Goal: Task Accomplishment & Management: Manage account settings

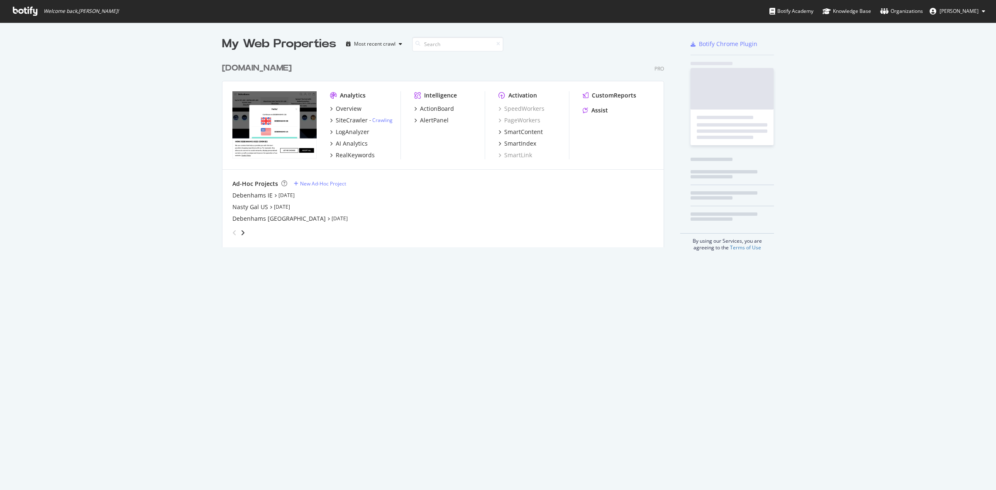
scroll to position [482, 980]
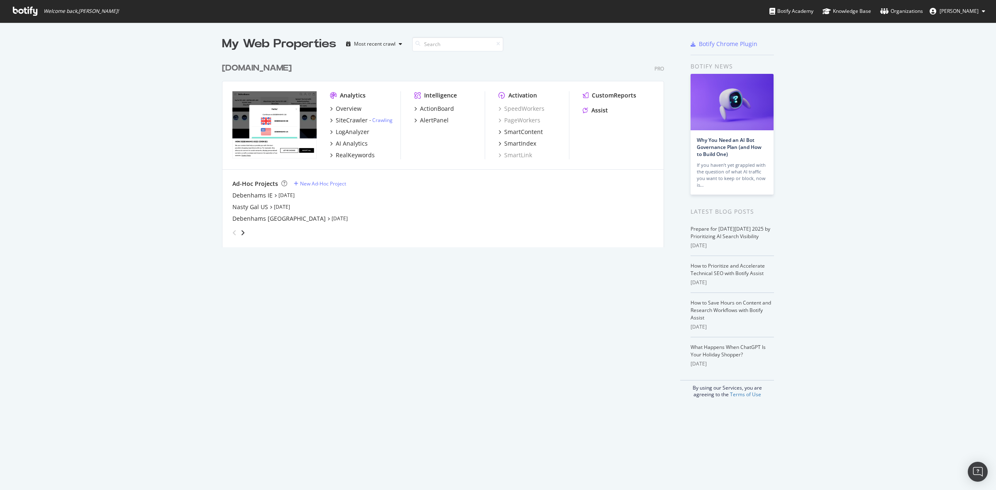
click at [266, 68] on div "[DOMAIN_NAME]" at bounding box center [257, 68] width 70 height 12
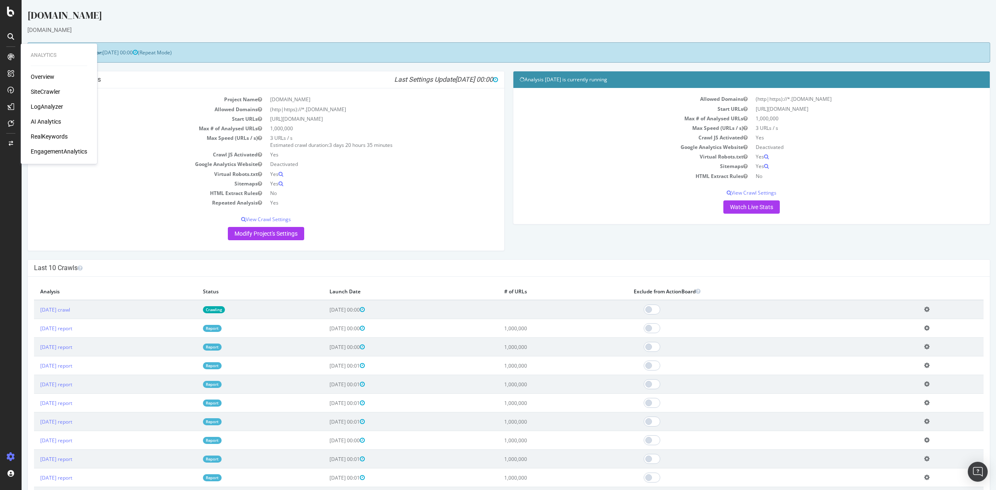
click at [48, 108] on div "LogAnalyzer" at bounding box center [47, 106] width 32 height 8
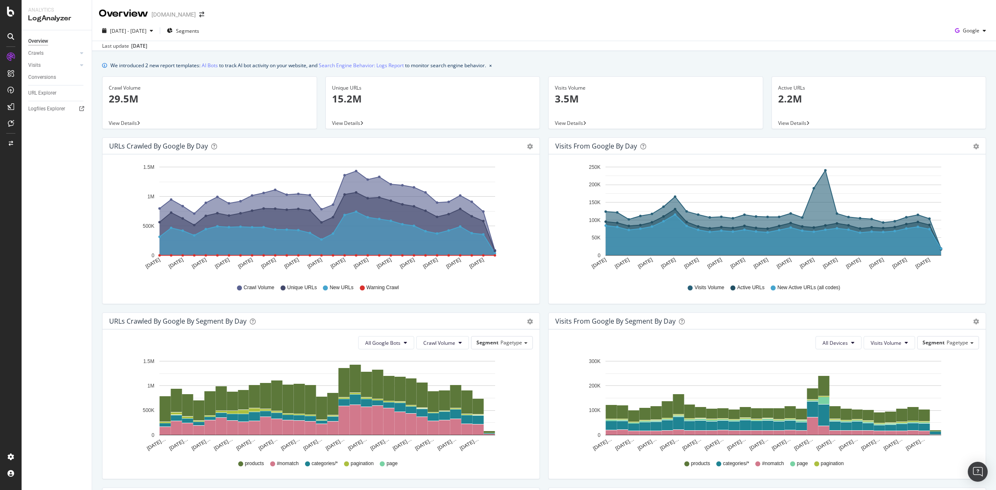
click at [37, 39] on div "Overview" at bounding box center [38, 41] width 20 height 9
click at [195, 98] on p "29.5M" at bounding box center [210, 99] width 202 height 14
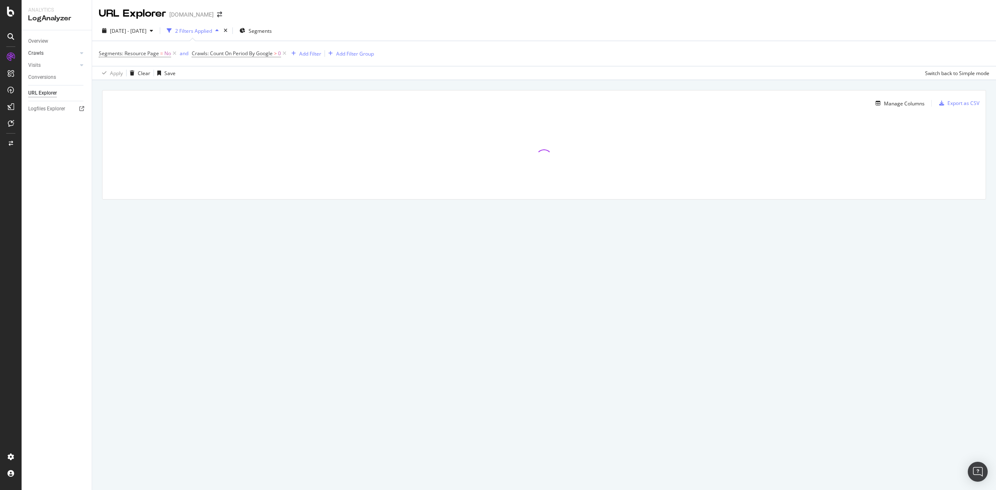
click at [44, 54] on link "Crawls" at bounding box center [52, 53] width 49 height 9
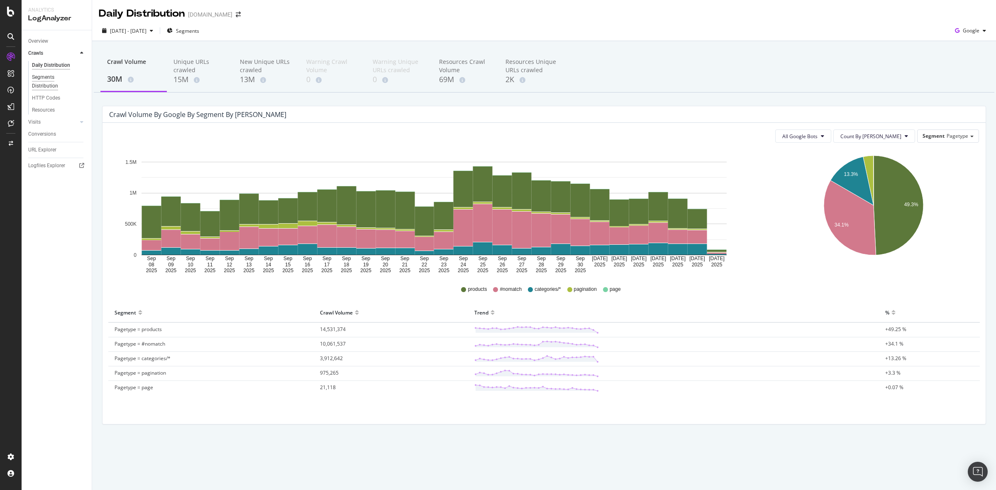
click at [46, 82] on div "Segments Distribution" at bounding box center [55, 81] width 46 height 17
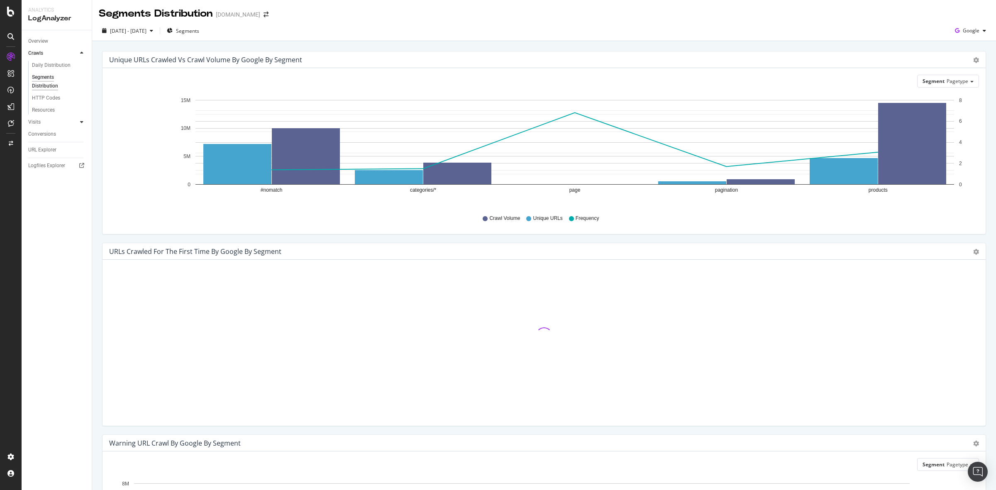
click at [79, 121] on div at bounding box center [82, 122] width 8 height 8
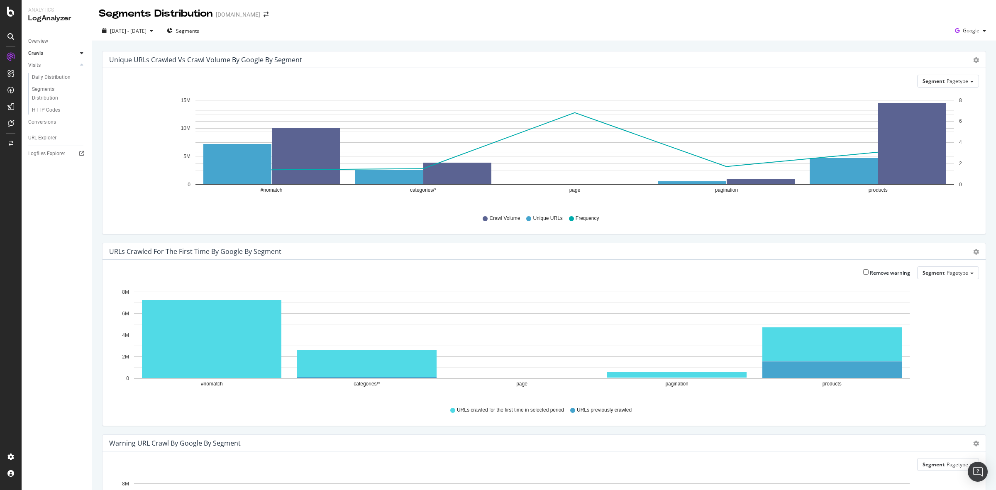
click at [83, 51] on div at bounding box center [82, 53] width 8 height 8
click at [60, 63] on div "Daily Distribution" at bounding box center [51, 65] width 39 height 9
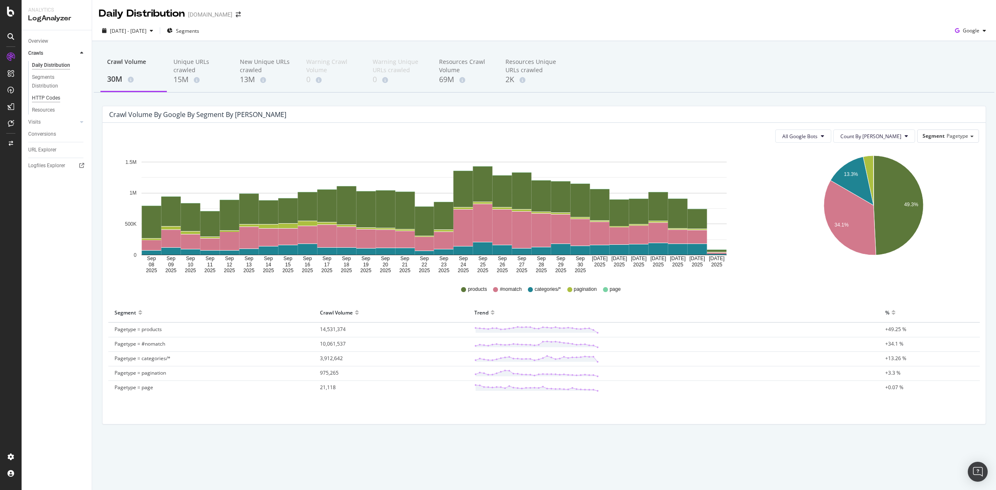
click at [45, 98] on div "HTTP Codes" at bounding box center [46, 98] width 28 height 9
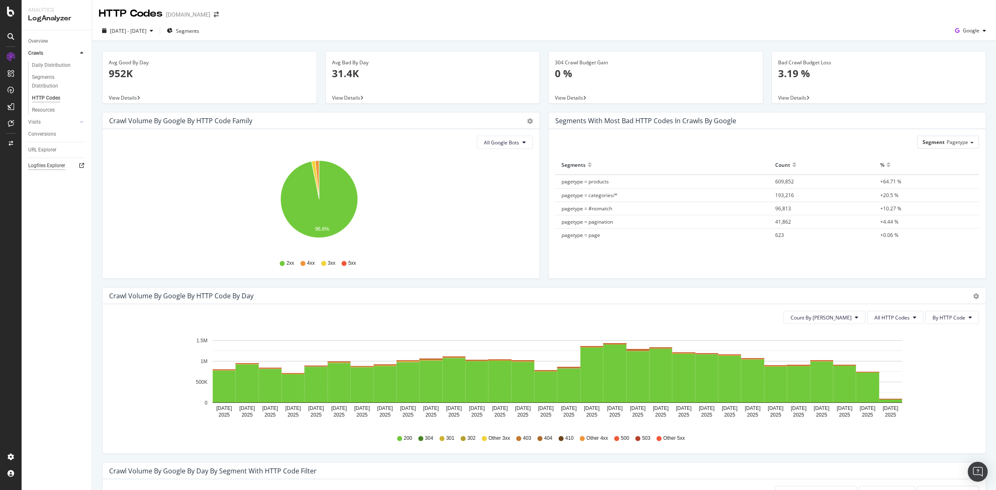
click at [46, 165] on div "Logfiles Explorer" at bounding box center [46, 165] width 37 height 9
click at [38, 41] on div "Overview" at bounding box center [38, 41] width 20 height 9
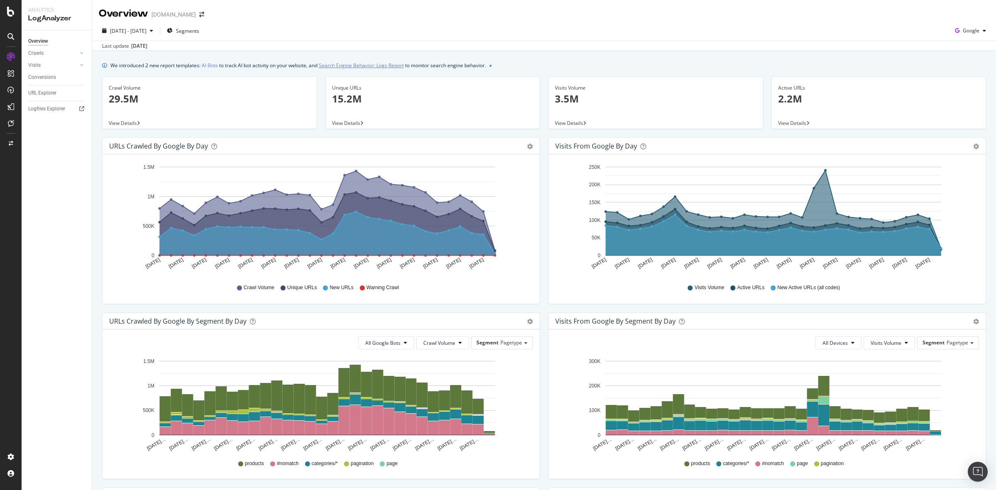
click at [366, 64] on link "Search Engine Behavior: Logs Report" at bounding box center [361, 65] width 85 height 9
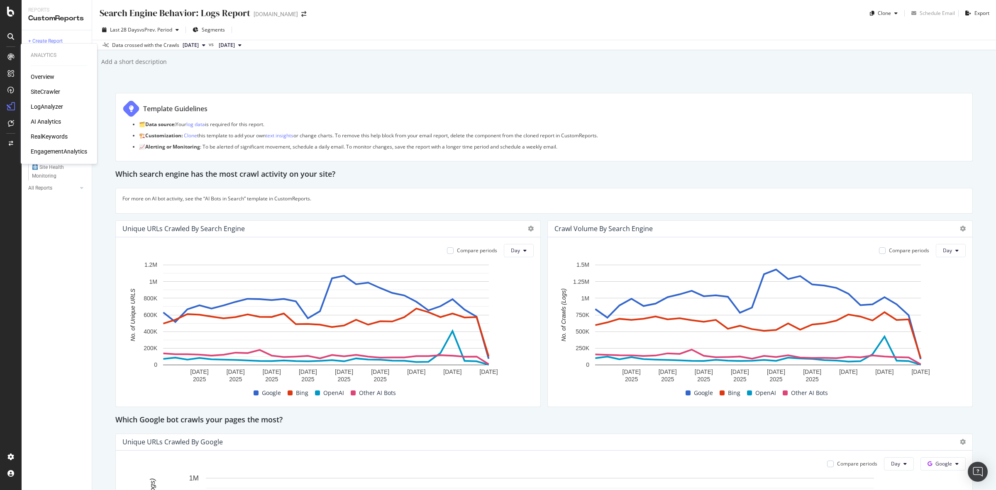
click at [8, 54] on icon at bounding box center [10, 57] width 7 height 7
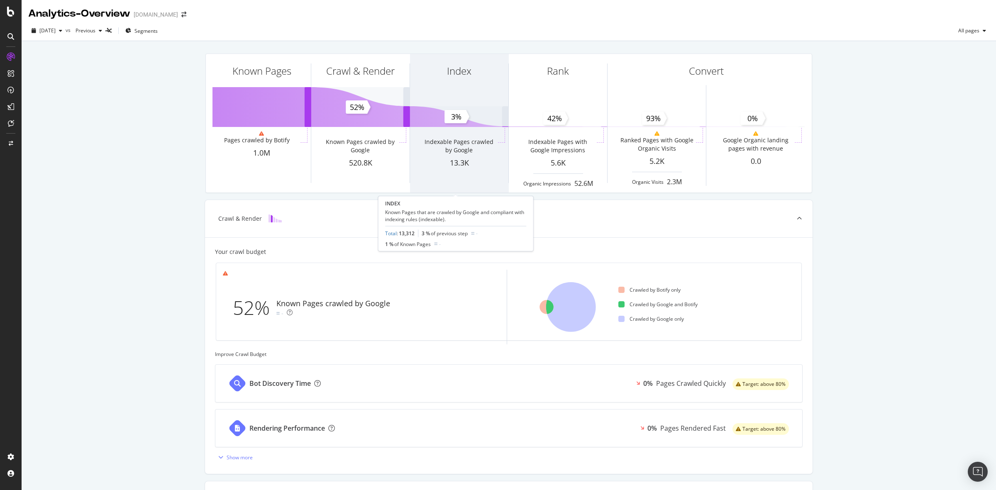
click at [462, 169] on div "Index Indexable Pages crawled by Google 13.3K" at bounding box center [459, 123] width 98 height 139
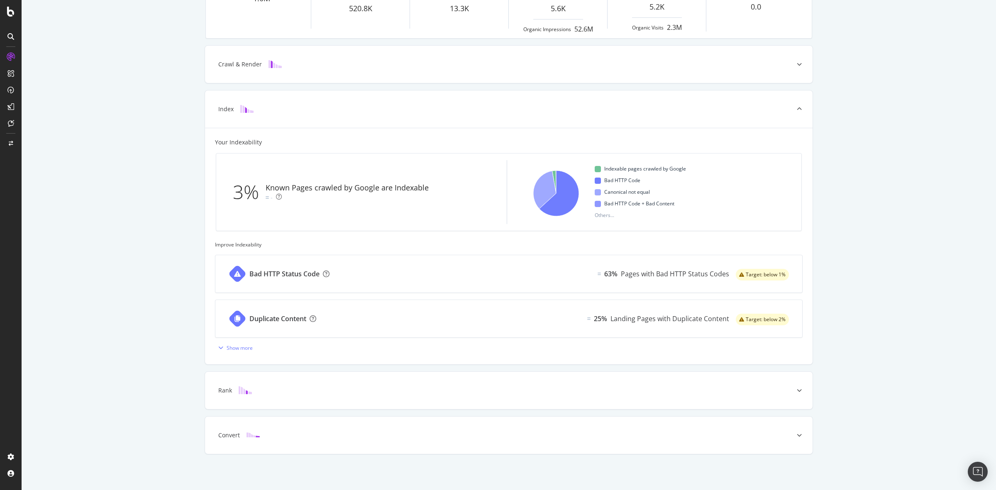
scroll to position [156, 0]
click at [365, 274] on div "Bad HTTP Status Code 63% Pages with Bad HTTP Status Codes Target: below 1%" at bounding box center [508, 273] width 587 height 37
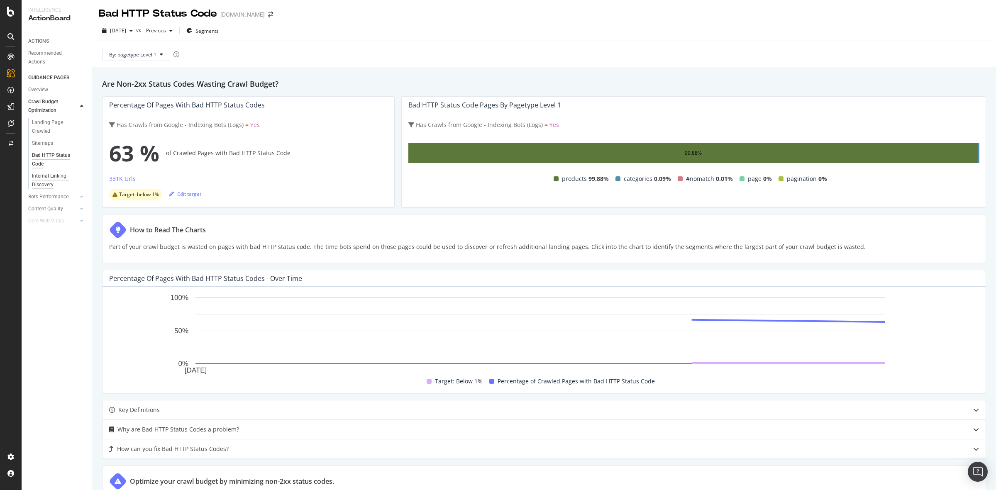
click at [36, 180] on div "Internal Linking - Discovery" at bounding box center [55, 180] width 47 height 17
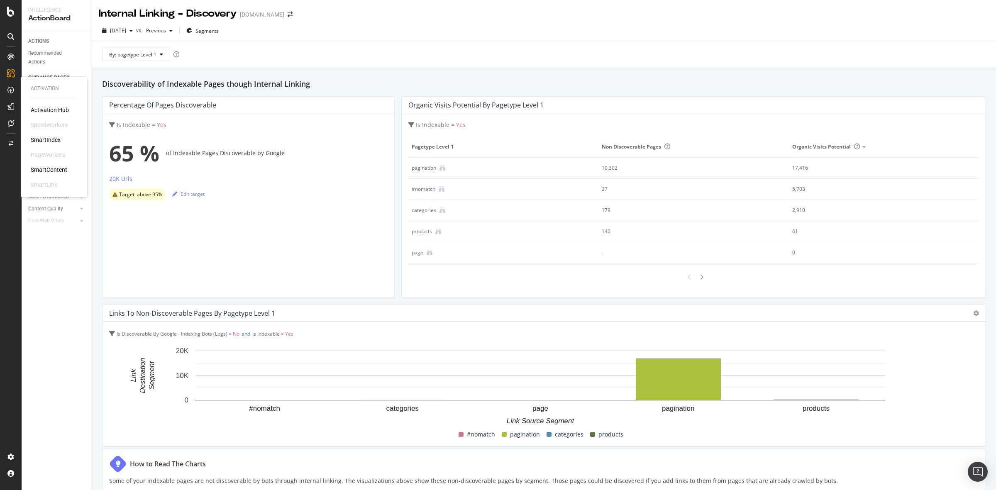
click at [44, 139] on div "SmartIndex" at bounding box center [46, 140] width 30 height 8
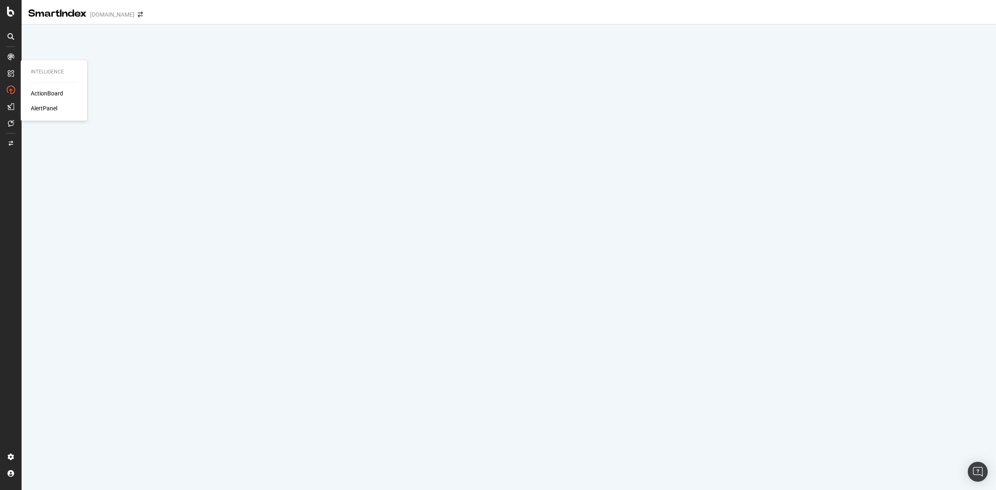
click at [53, 92] on div "ActionBoard" at bounding box center [47, 93] width 32 height 8
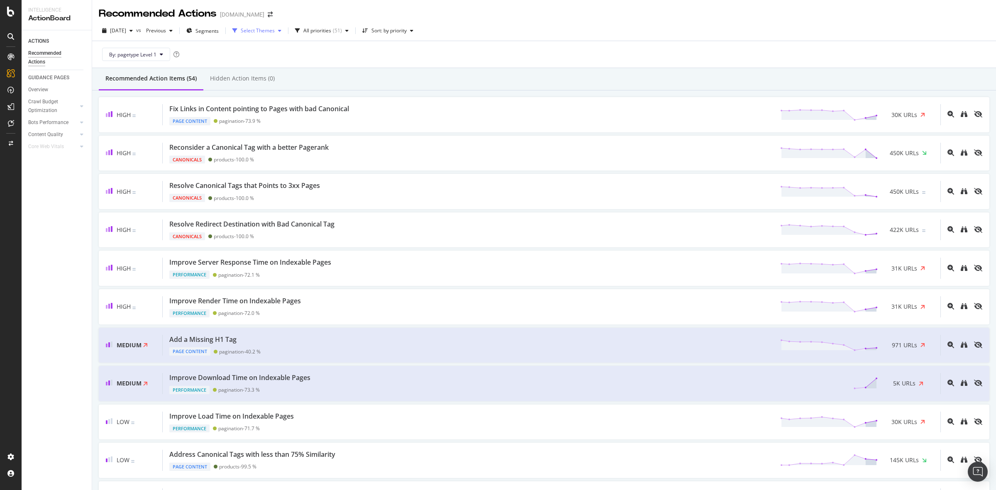
click at [285, 30] on div "button" at bounding box center [280, 30] width 10 height 5
click at [414, 55] on div "By: pagetype Level 1" at bounding box center [544, 54] width 890 height 27
click at [407, 32] on div "Sort: by priority" at bounding box center [388, 30] width 35 height 5
click at [474, 56] on div "By: pagetype Level 1" at bounding box center [544, 54] width 890 height 27
click at [331, 30] on div "All priorities" at bounding box center [317, 30] width 28 height 5
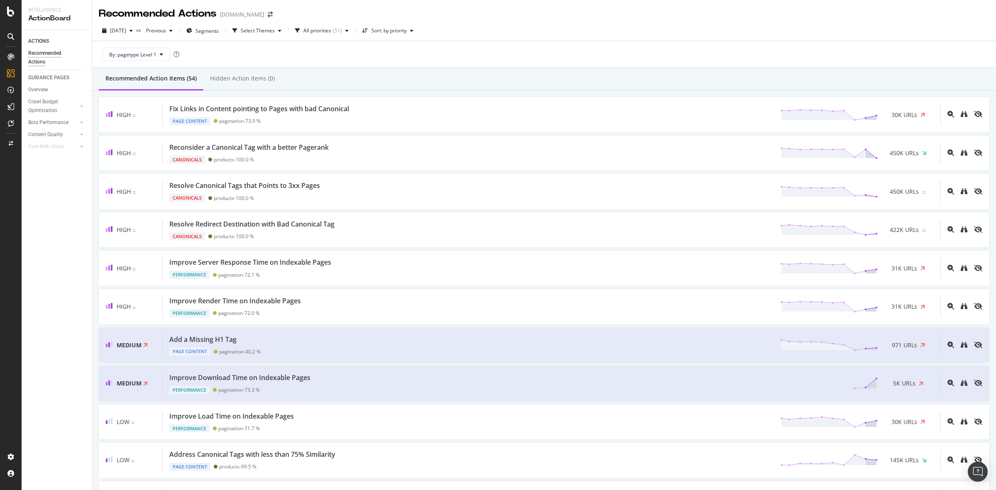
click at [290, 51] on div "By: pagetype Level 1" at bounding box center [544, 54] width 890 height 27
click at [219, 28] on span "Segments" at bounding box center [206, 30] width 23 height 7
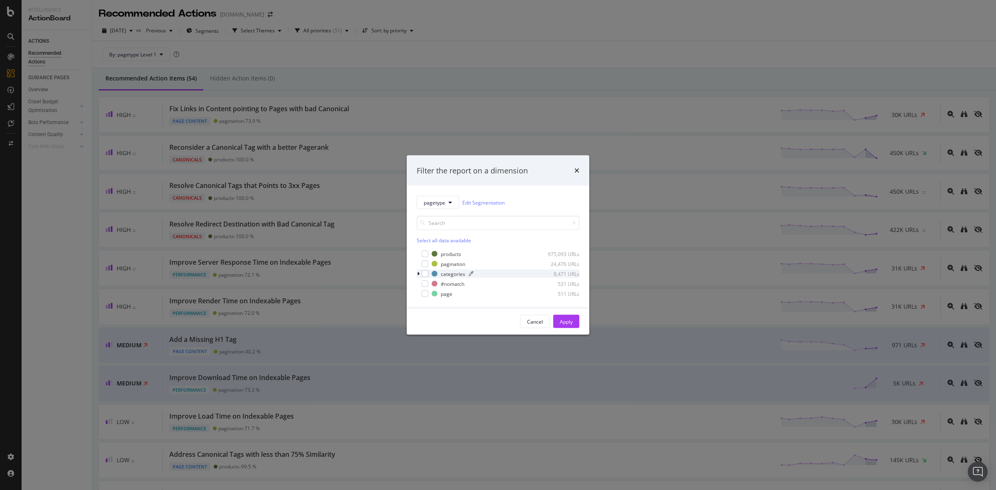
click at [457, 273] on div "categories" at bounding box center [453, 273] width 24 height 7
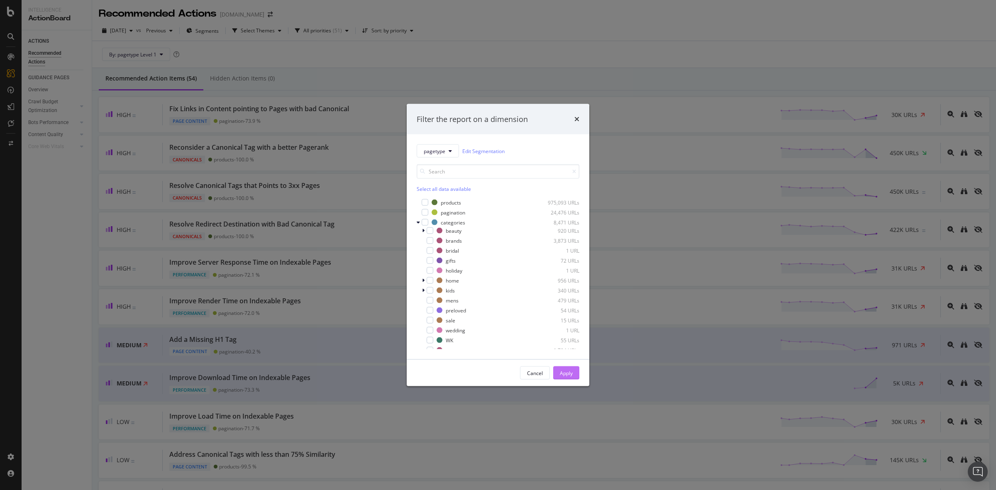
click at [568, 373] on div "Apply" at bounding box center [566, 372] width 13 height 7
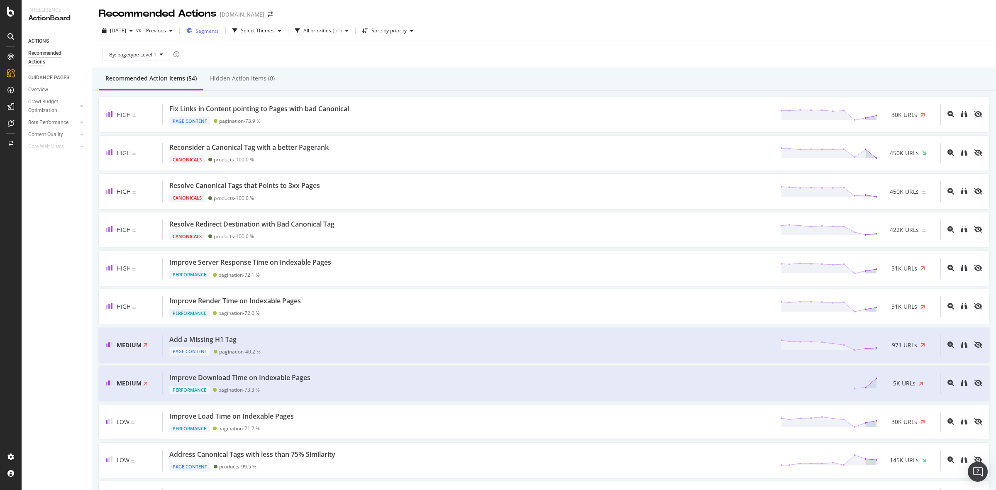
click at [219, 32] on span "Segments" at bounding box center [206, 30] width 23 height 7
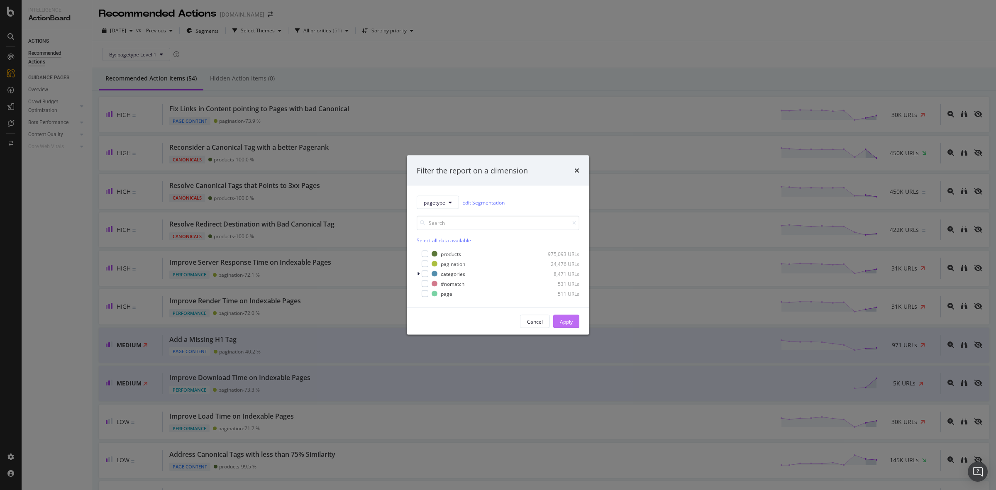
click at [563, 322] on div "Apply" at bounding box center [566, 321] width 13 height 7
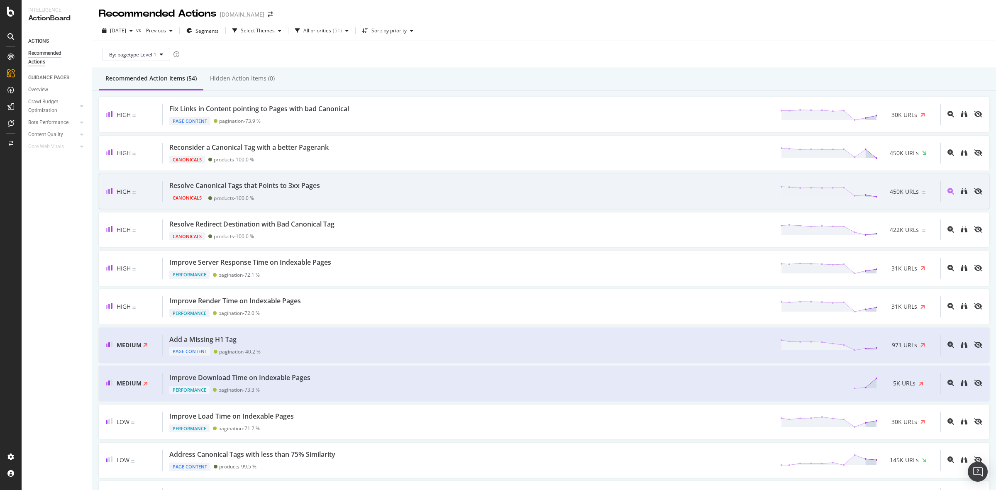
click at [384, 191] on div "Resolve Canonical Tags that Points to 3xx Pages Canonicals products - 100.0 % 4…" at bounding box center [551, 191] width 777 height 21
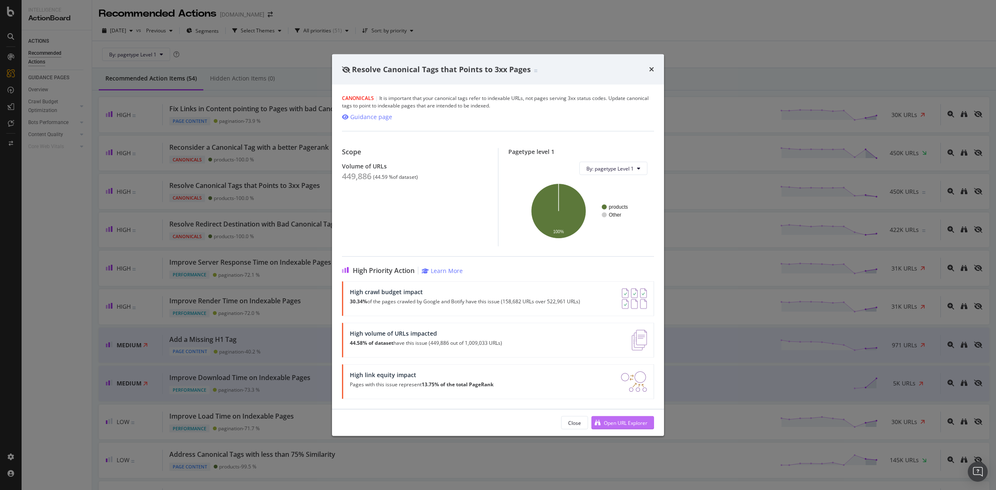
click at [624, 420] on div "Open URL Explorer" at bounding box center [626, 422] width 44 height 7
click at [652, 70] on icon "times" at bounding box center [651, 69] width 5 height 7
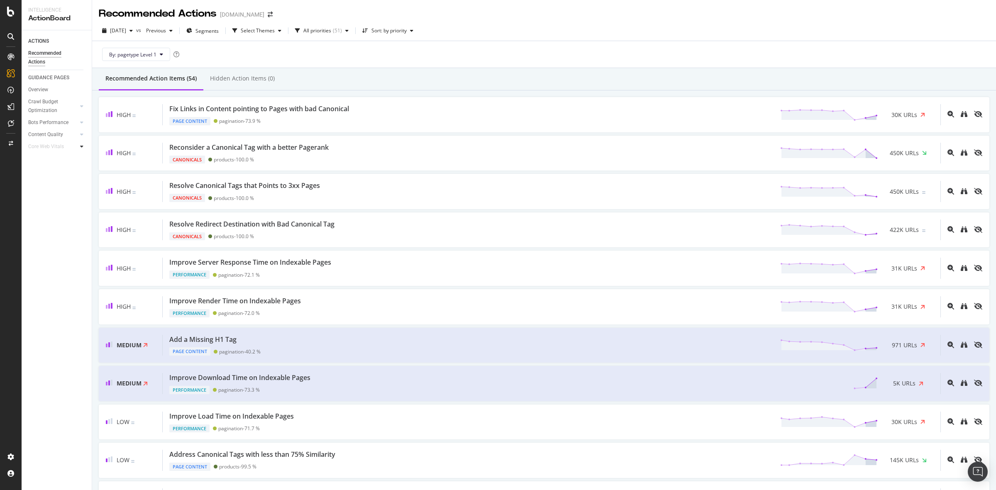
click at [78, 146] on div at bounding box center [82, 146] width 8 height 8
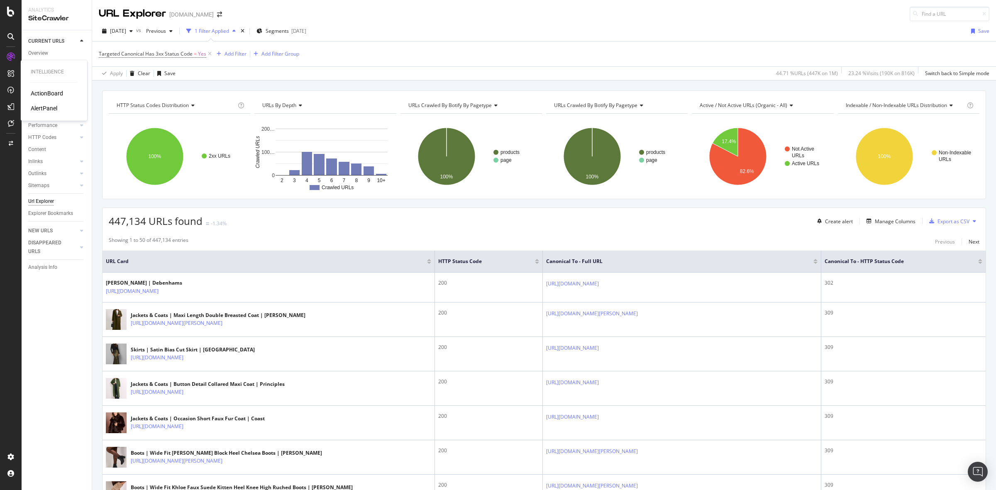
click at [48, 91] on div "ActionBoard" at bounding box center [47, 93] width 32 height 8
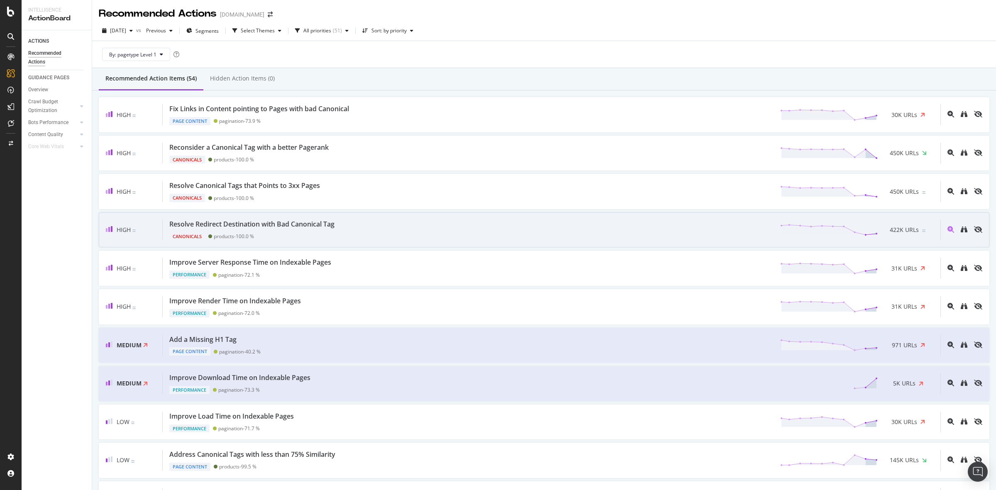
click at [427, 228] on div "Resolve Redirect Destination with Bad Canonical Tag Canonicals products - 100.0…" at bounding box center [551, 229] width 777 height 21
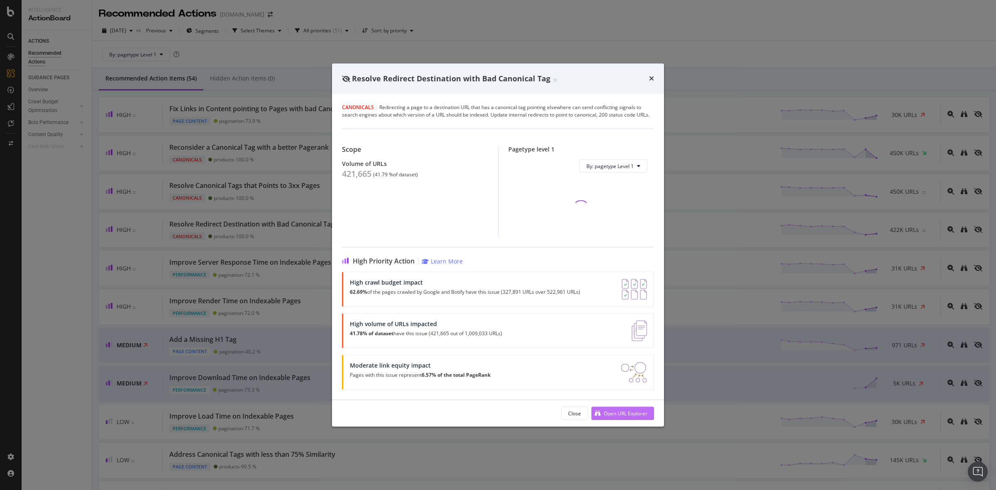
click at [622, 411] on div "Open URL Explorer" at bounding box center [626, 413] width 44 height 7
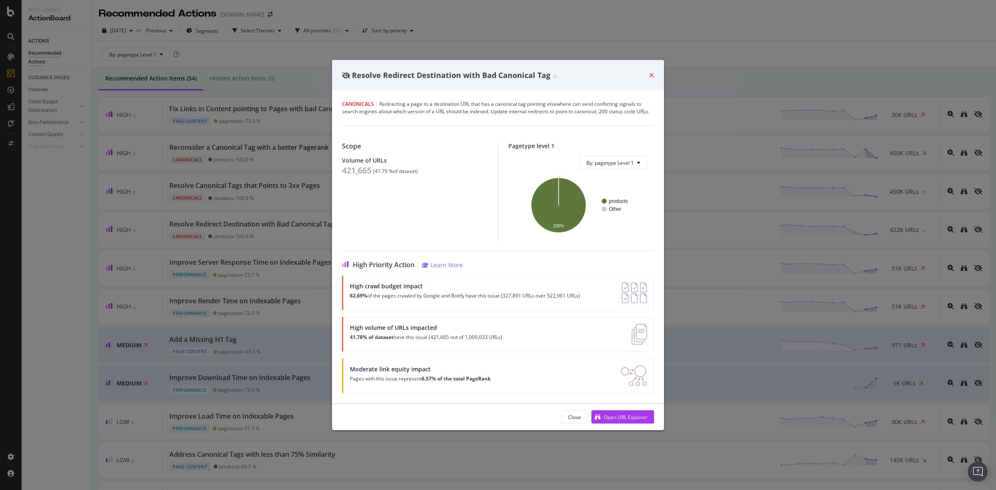
click at [650, 73] on icon "times" at bounding box center [651, 75] width 5 height 7
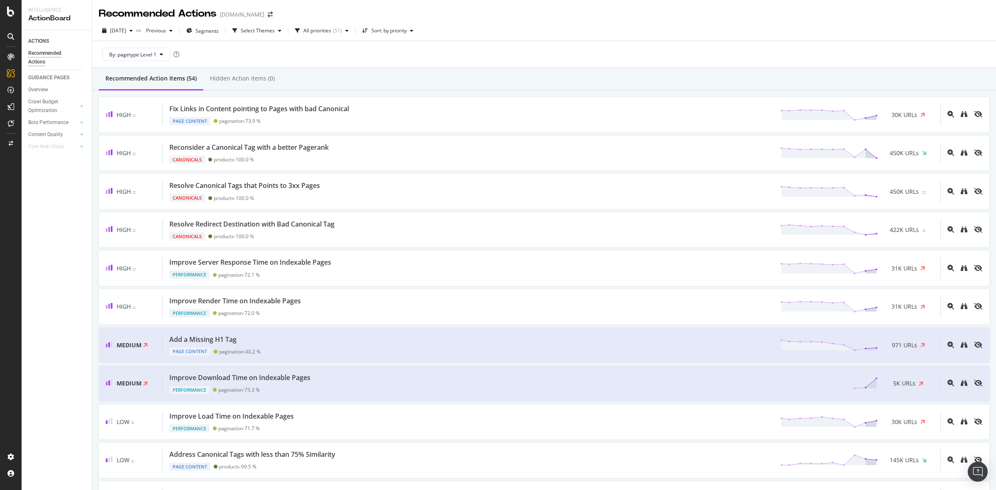
click at [528, 54] on div "By: pagetype Level 1" at bounding box center [544, 54] width 890 height 27
click at [574, 47] on div "By: pagetype Level 1" at bounding box center [544, 54] width 890 height 27
click at [588, 51] on div "By: pagetype Level 1" at bounding box center [544, 54] width 890 height 27
click at [510, 51] on div "By: pagetype Level 1" at bounding box center [544, 54] width 890 height 27
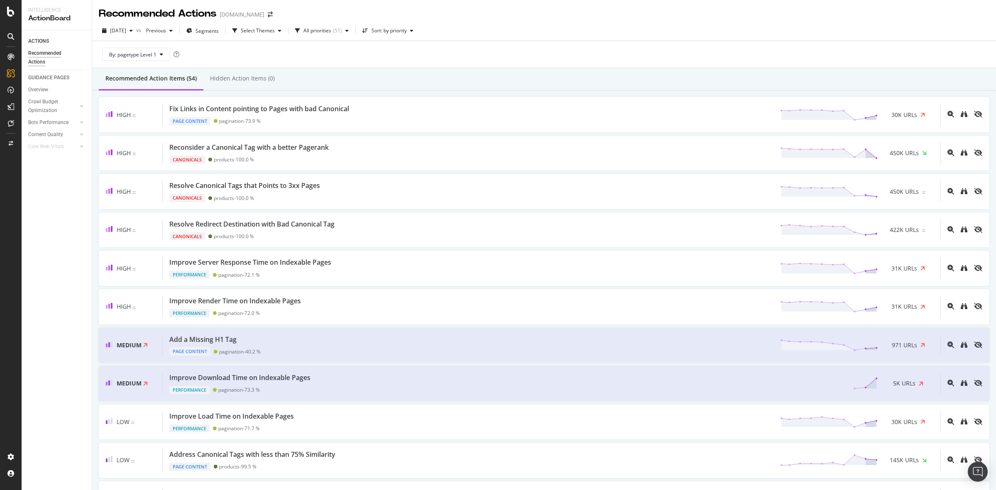
click at [510, 51] on div "By: pagetype Level 1" at bounding box center [544, 54] width 890 height 27
click at [488, 50] on div "By: pagetype Level 1" at bounding box center [544, 54] width 890 height 27
click at [489, 50] on div "By: pagetype Level 1" at bounding box center [544, 54] width 890 height 27
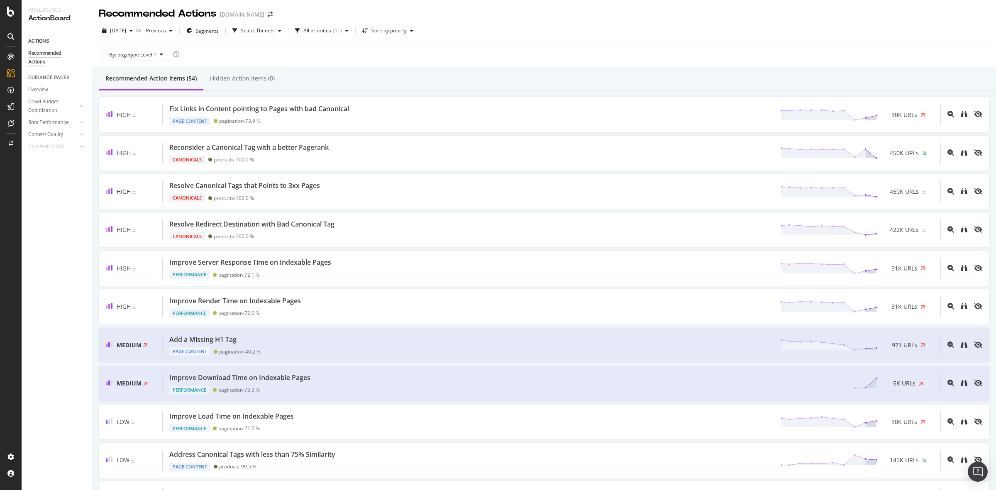
click at [489, 50] on div "By: pagetype Level 1" at bounding box center [544, 54] width 890 height 27
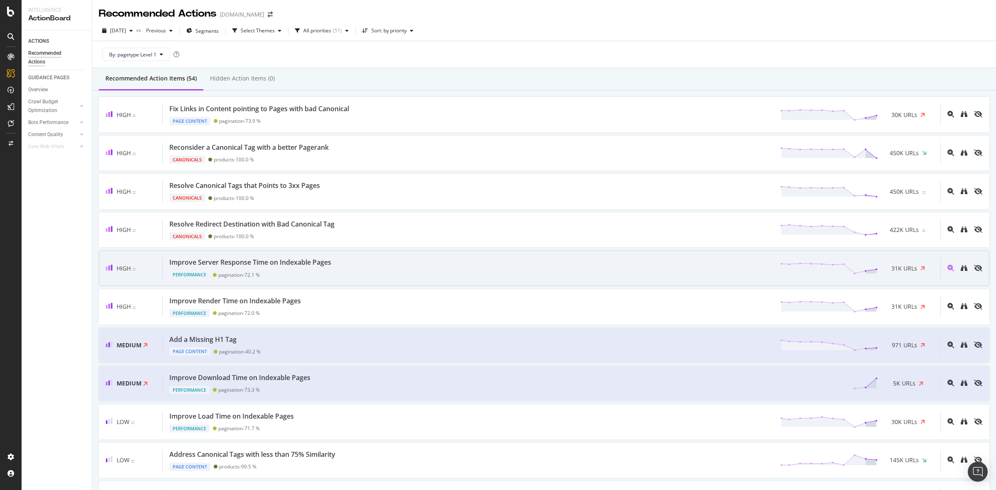
click at [469, 266] on div "Improve Server Response Time on Indexable Pages Performance pagination - 72.1 %…" at bounding box center [551, 268] width 777 height 21
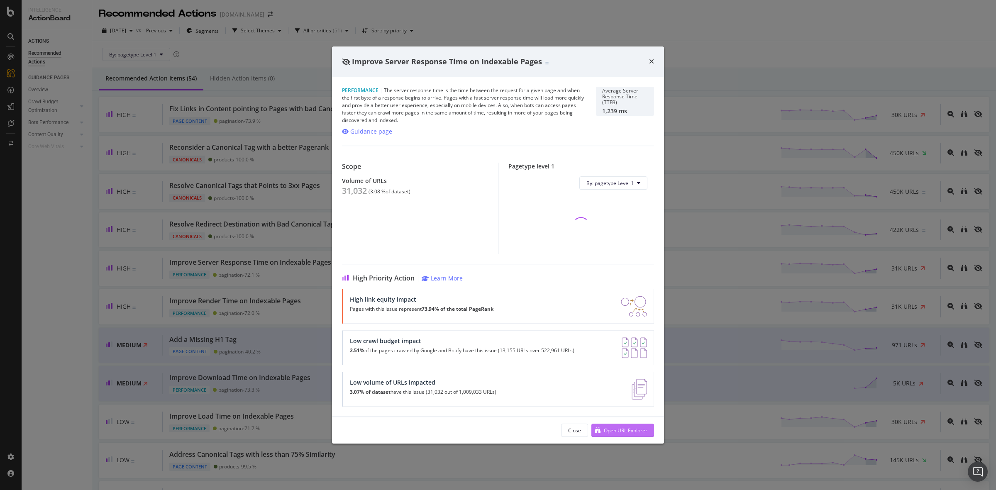
click at [618, 427] on div "Open URL Explorer" at bounding box center [626, 430] width 44 height 7
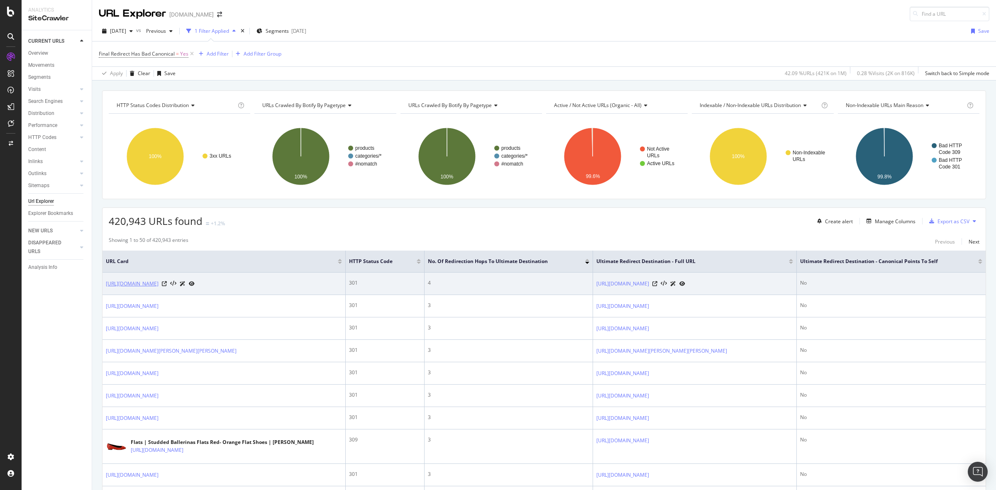
click at [158, 288] on link "https://www.debenhams.com/product/philipp-plein-studded-suede-ankle-boots--blac…" at bounding box center [132, 284] width 53 height 8
click at [167, 286] on icon at bounding box center [164, 283] width 5 height 5
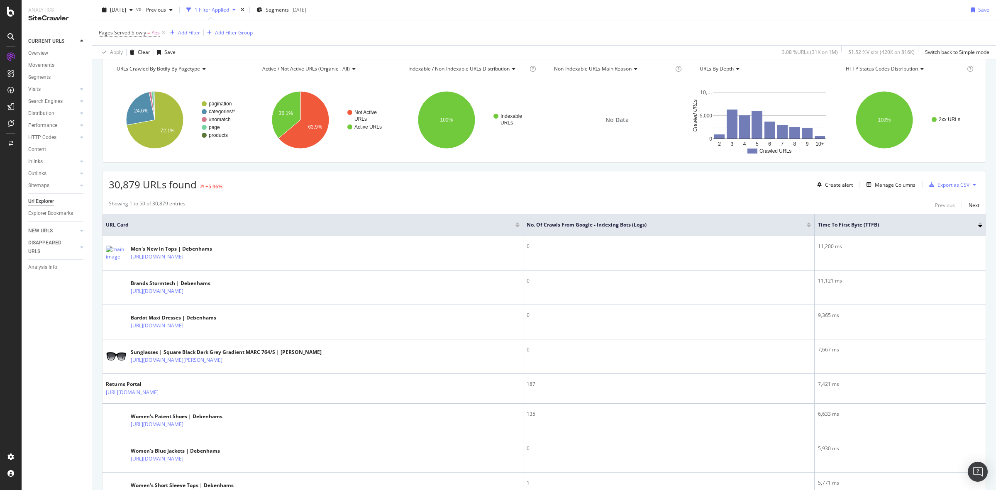
scroll to position [52, 0]
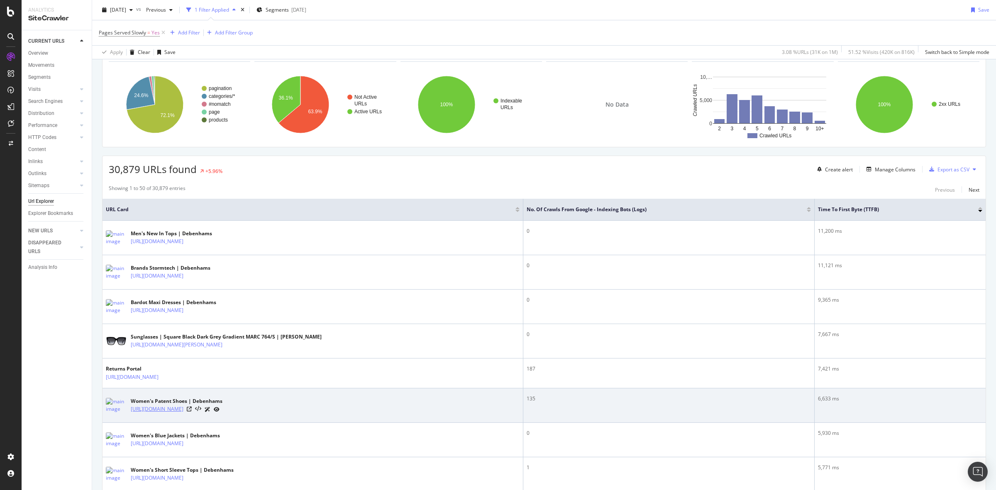
click at [183, 411] on link "[URL][DOMAIN_NAME]" at bounding box center [157, 409] width 53 height 8
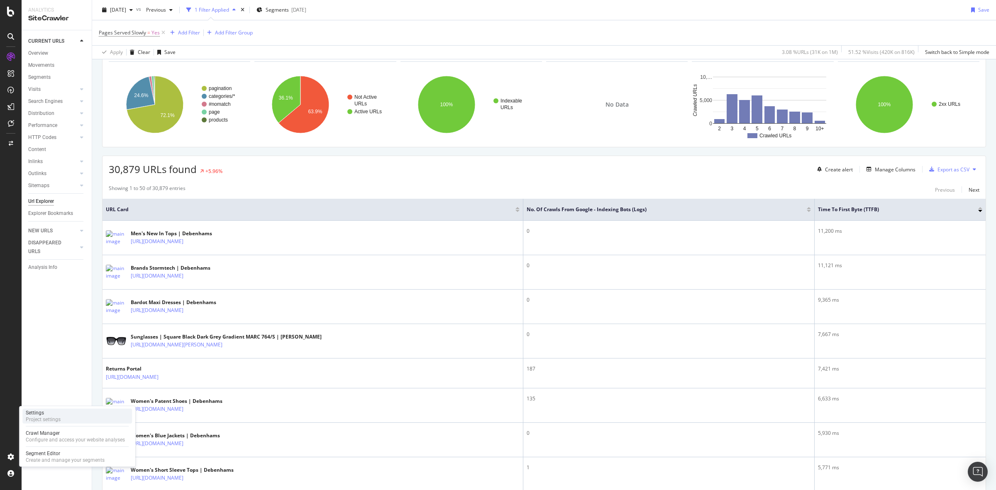
click at [101, 420] on div "Settings Project settings" at bounding box center [77, 416] width 110 height 15
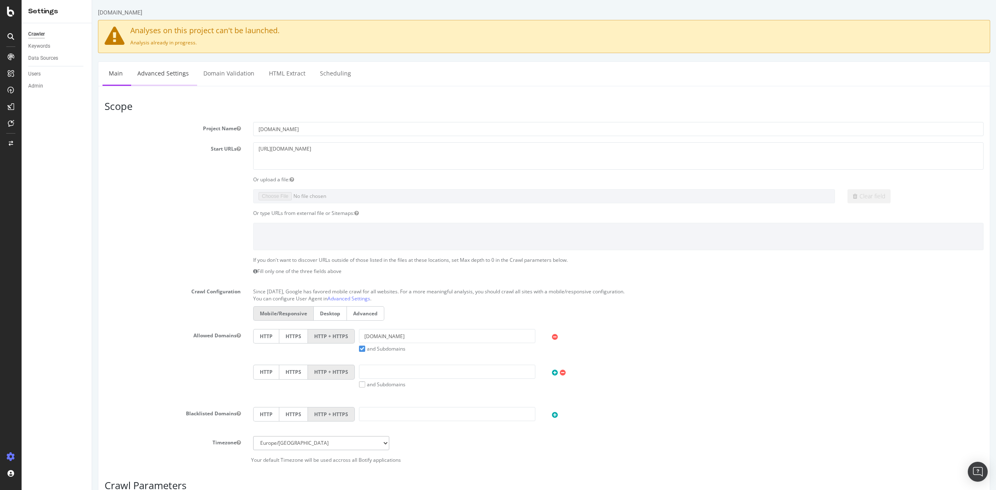
click at [164, 76] on link "Advanced Settings" at bounding box center [163, 73] width 64 height 23
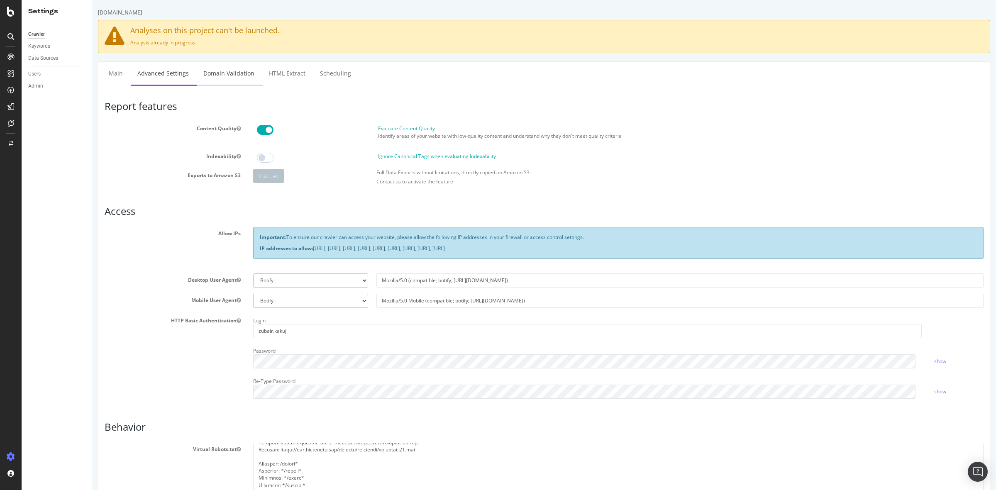
click at [214, 73] on link "Domain Validation" at bounding box center [228, 73] width 63 height 23
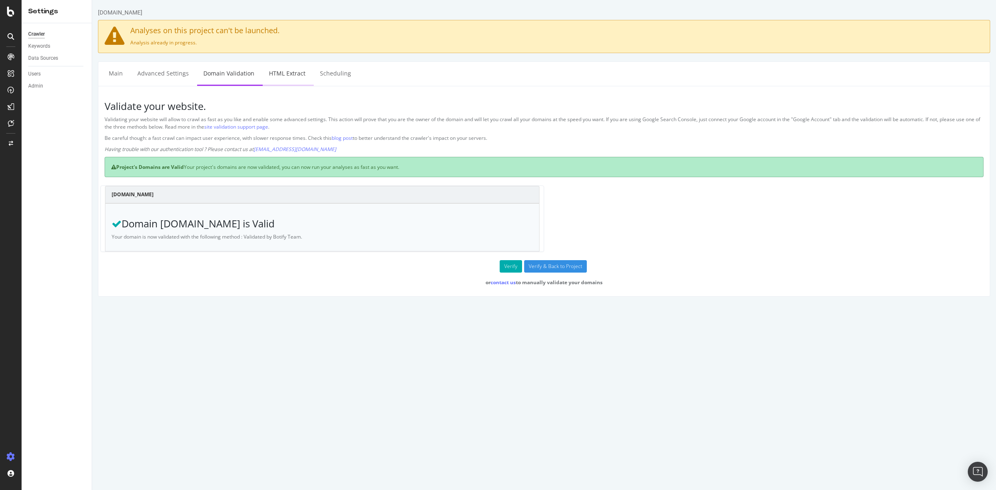
click at [275, 75] on link "HTML Extract" at bounding box center [287, 73] width 49 height 23
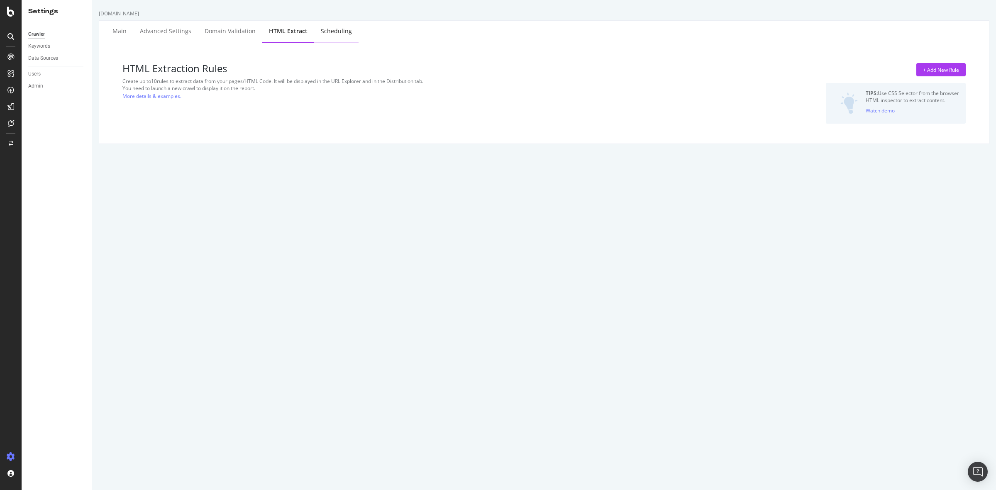
click at [340, 29] on div "Scheduling" at bounding box center [336, 31] width 31 height 8
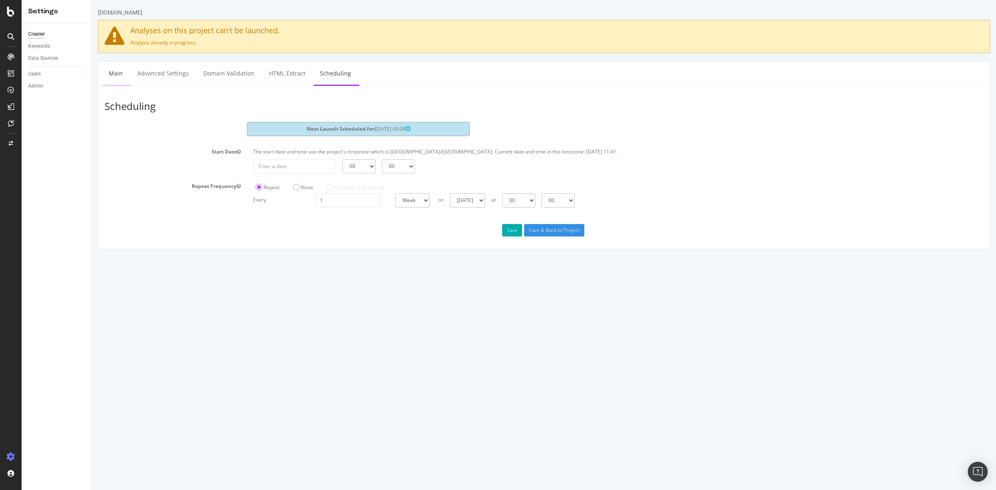
click at [119, 72] on link "Main" at bounding box center [115, 73] width 27 height 23
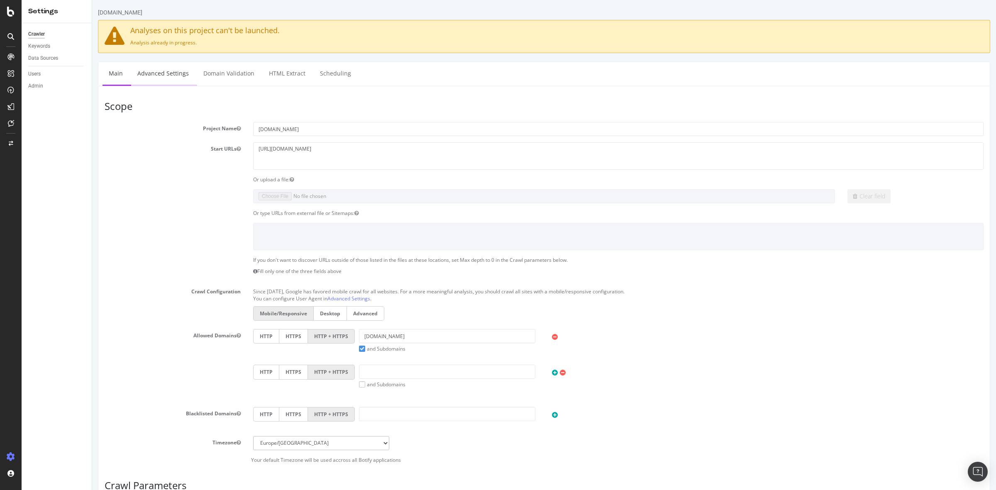
click at [160, 75] on link "Advanced Settings" at bounding box center [163, 73] width 64 height 23
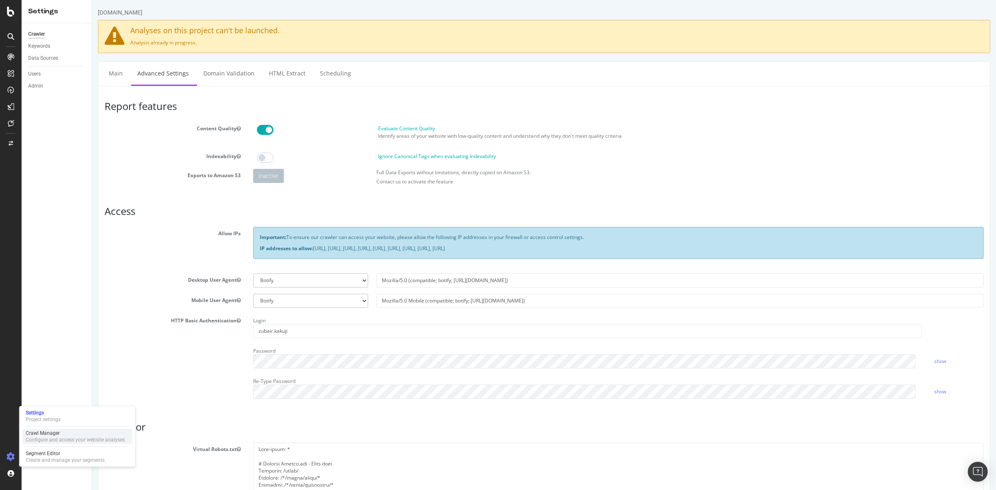
click at [83, 436] on div "Configure and access your website analyses" at bounding box center [75, 439] width 99 height 7
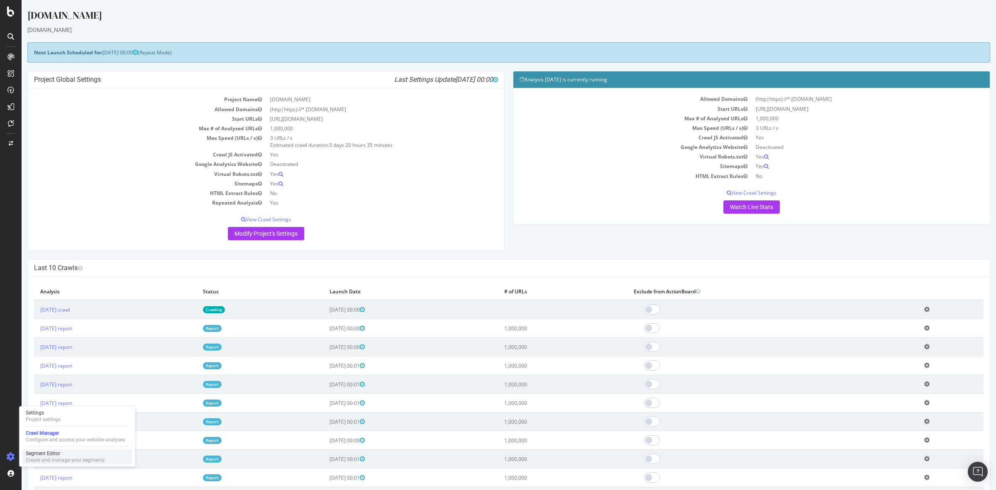
click at [53, 457] on div "Create and manage your segments" at bounding box center [65, 460] width 79 height 7
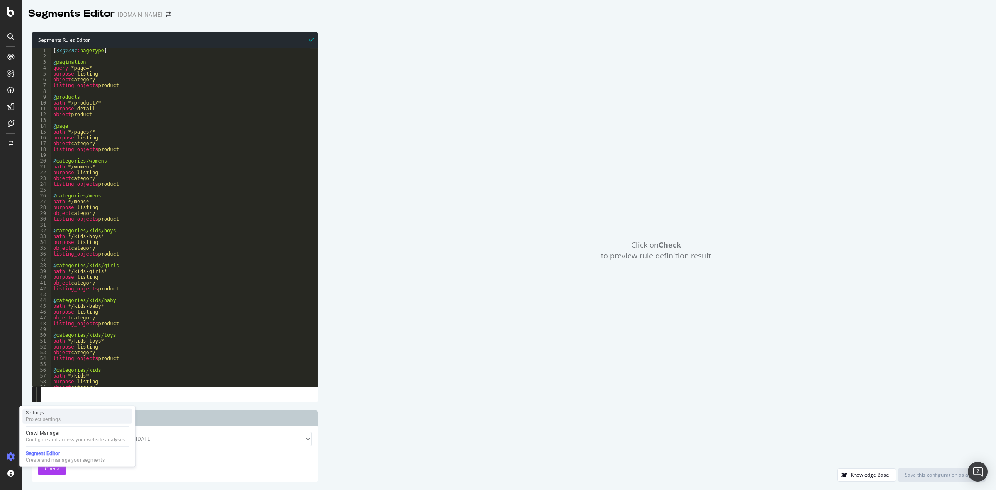
click at [75, 414] on div "Settings Project settings" at bounding box center [77, 416] width 110 height 15
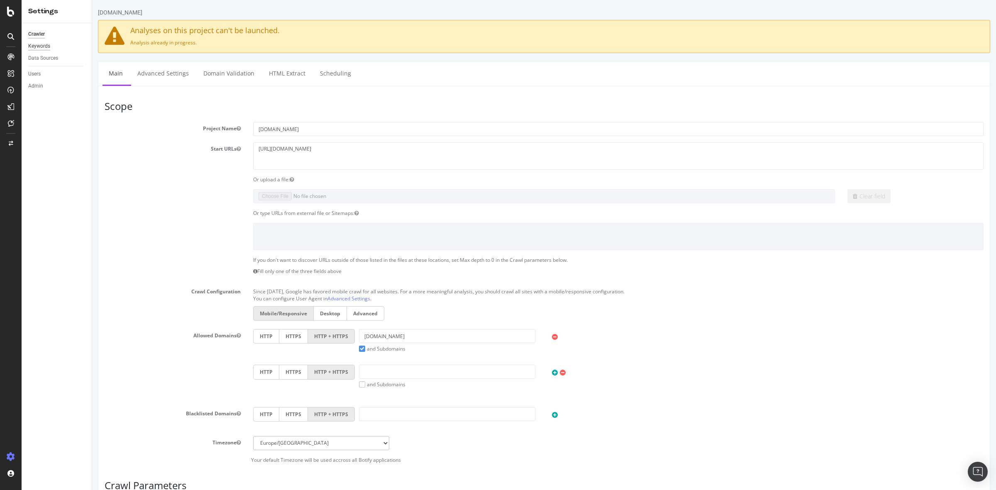
click at [45, 47] on div "Keywords" at bounding box center [39, 46] width 22 height 9
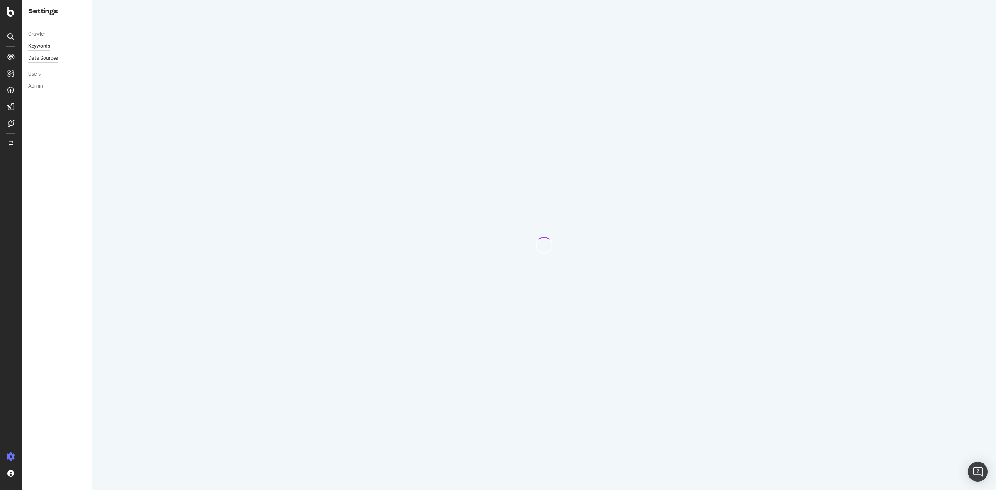
click at [46, 57] on div "Data Sources" at bounding box center [43, 58] width 30 height 9
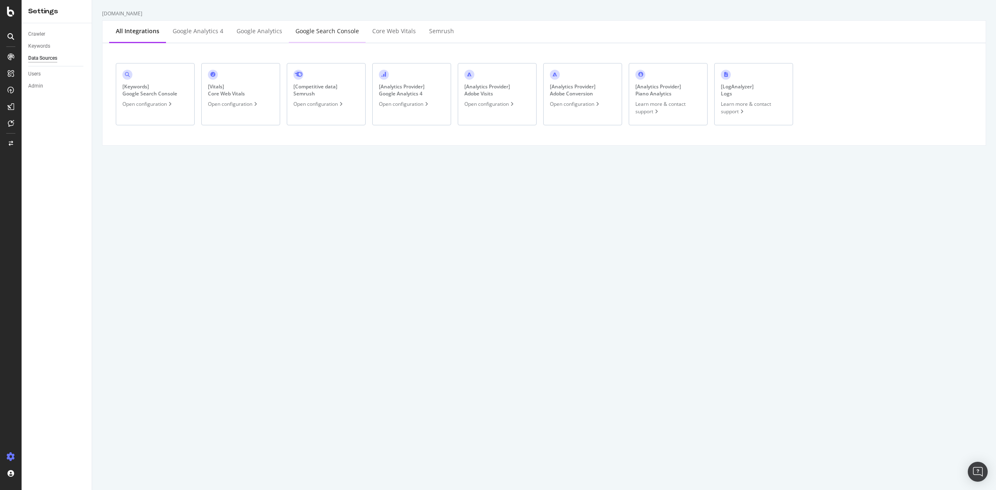
click at [317, 30] on div "Google Search Console" at bounding box center [326, 31] width 63 height 8
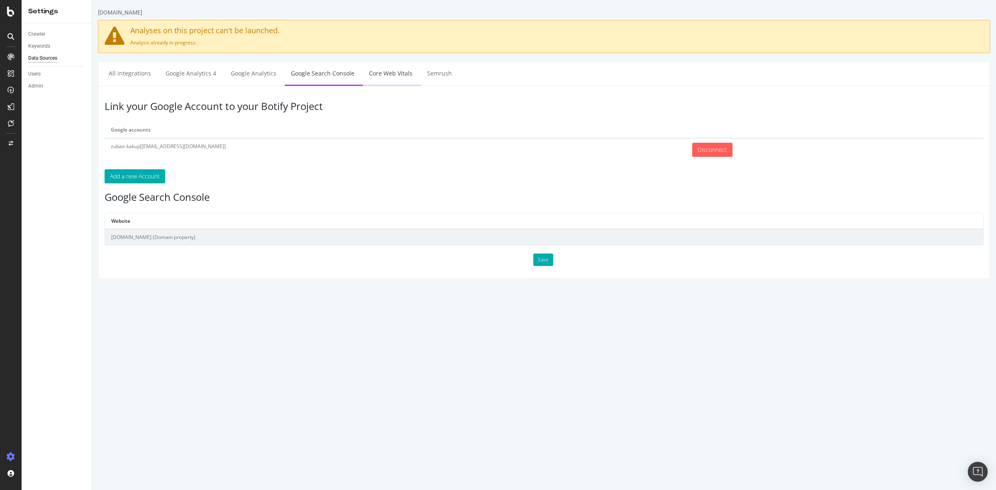
click at [378, 71] on link "Core Web Vitals" at bounding box center [391, 73] width 56 height 23
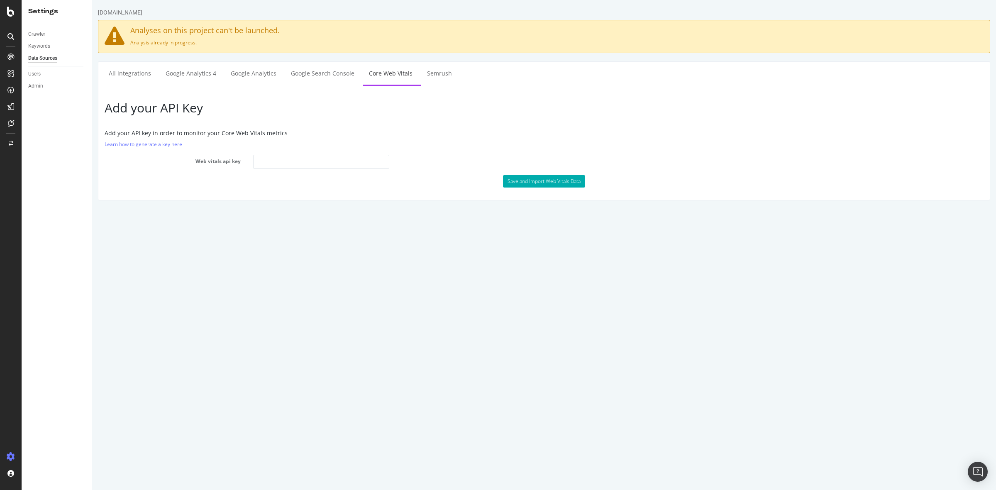
click at [295, 153] on div "Add your API Key Add your API key in order to monitor your Core Web Vitals metr…" at bounding box center [544, 143] width 892 height 114
click at [292, 160] on input "text" at bounding box center [321, 162] width 136 height 14
click at [175, 144] on link "Learn how to generate a key here" at bounding box center [144, 144] width 78 height 7
click at [54, 256] on div "Crawler Keywords Data Sources Users Admin" at bounding box center [57, 256] width 70 height 467
click at [46, 153] on div "EngagementAnalytics" at bounding box center [59, 151] width 56 height 8
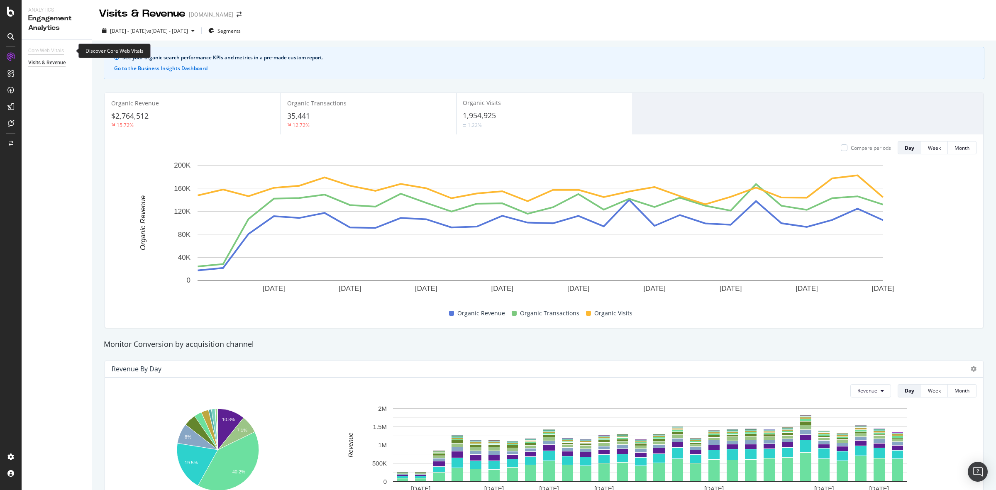
click at [40, 49] on div "Core Web Vitals" at bounding box center [46, 50] width 36 height 9
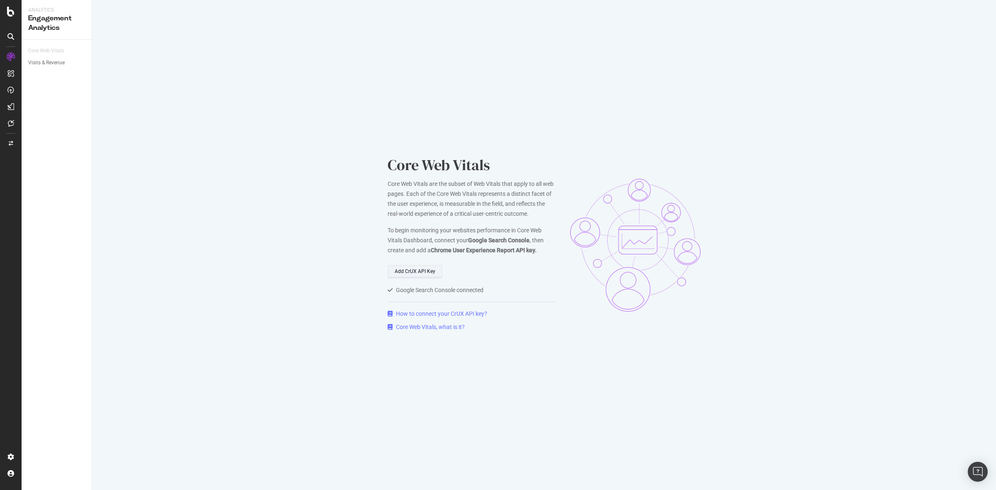
click at [426, 273] on div "Add CrUX API Key" at bounding box center [415, 271] width 41 height 7
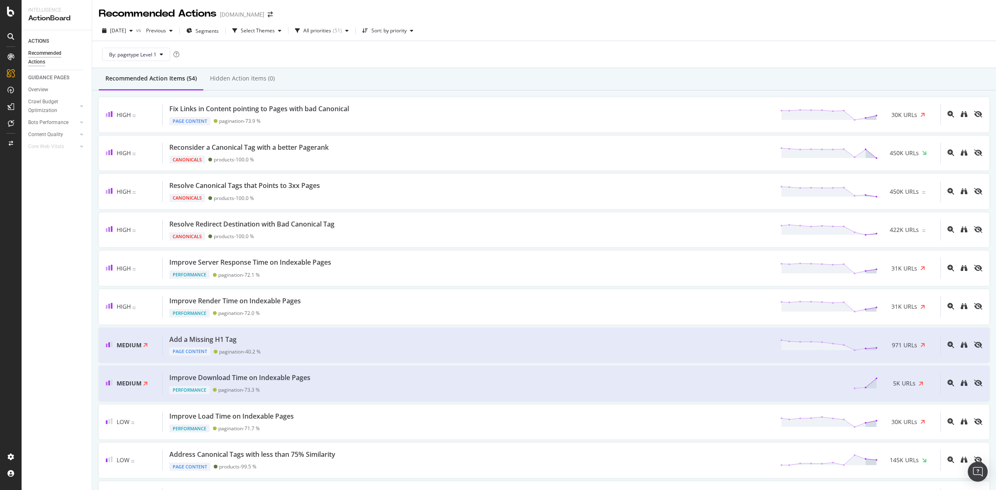
click at [461, 54] on div "By: pagetype Level 1" at bounding box center [544, 54] width 890 height 27
click at [65, 133] on link "Content Quality" at bounding box center [52, 134] width 49 height 9
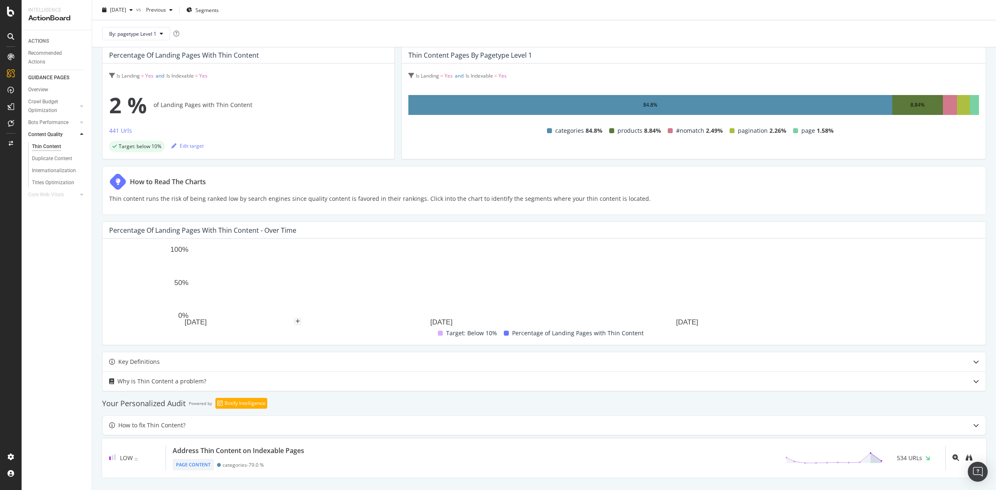
scroll to position [68, 0]
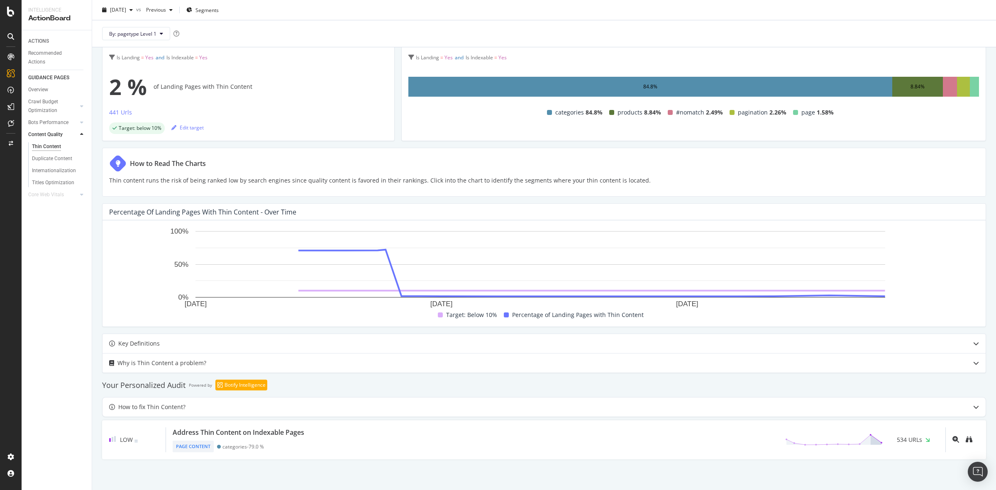
click at [65, 289] on div "ACTIONS Recommended Actions GUIDANCE PAGES Overview Crawl Budget Optimization L…" at bounding box center [57, 260] width 70 height 460
click at [64, 183] on div "Titles Optimization" at bounding box center [53, 182] width 42 height 9
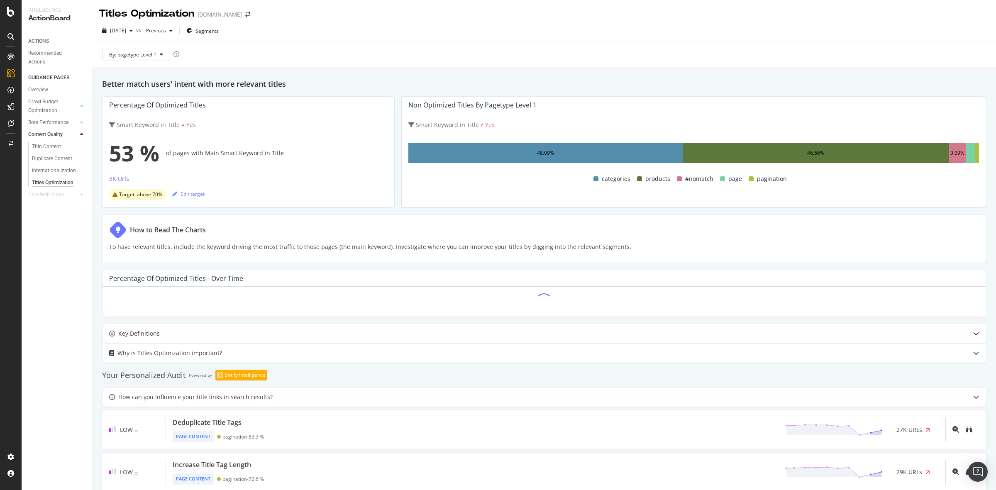
click at [437, 53] on div "By: pagetype Level 1" at bounding box center [544, 54] width 890 height 27
click at [465, 44] on div "By: pagetype Level 1" at bounding box center [544, 54] width 890 height 27
click at [480, 52] on div "By: pagetype Level 1" at bounding box center [544, 54] width 890 height 27
